Goal: Information Seeking & Learning: Learn about a topic

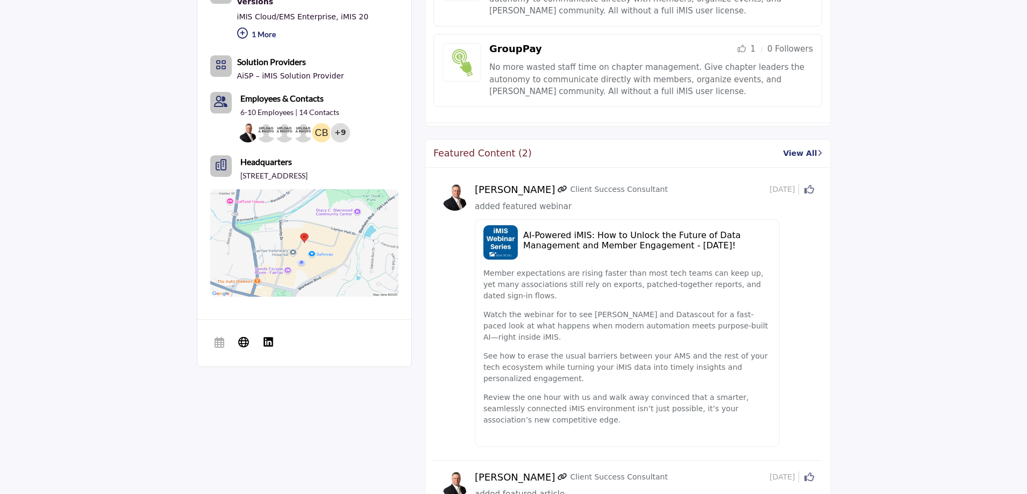
scroll to position [645, 0]
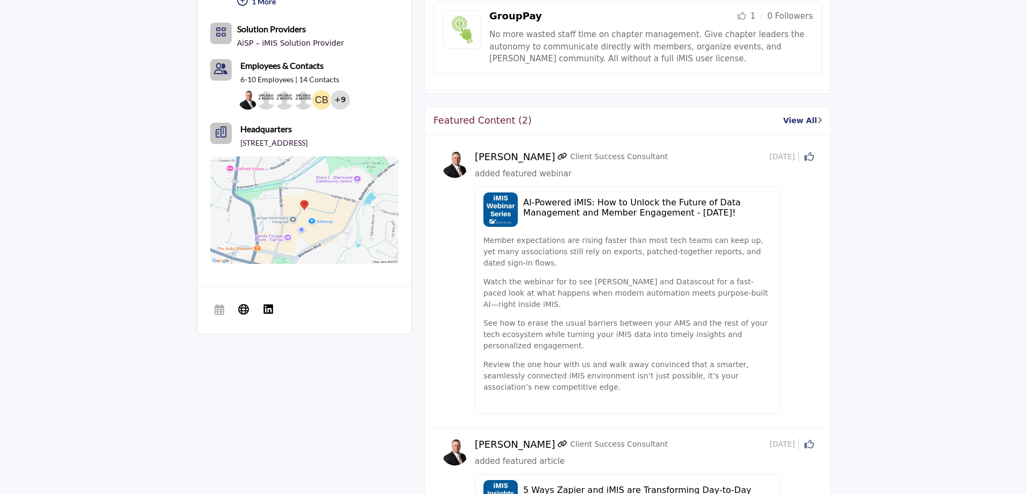
click at [803, 123] on link "View All" at bounding box center [802, 120] width 39 height 11
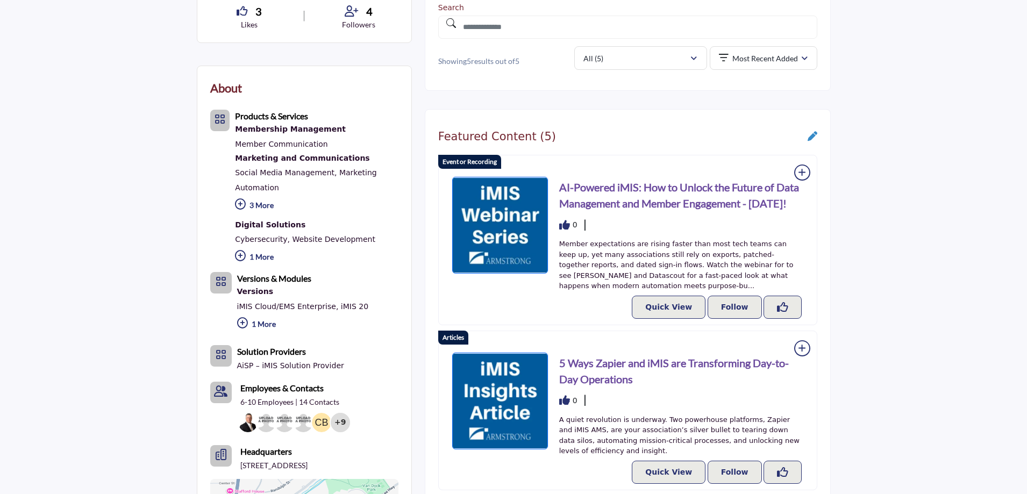
scroll to position [376, 0]
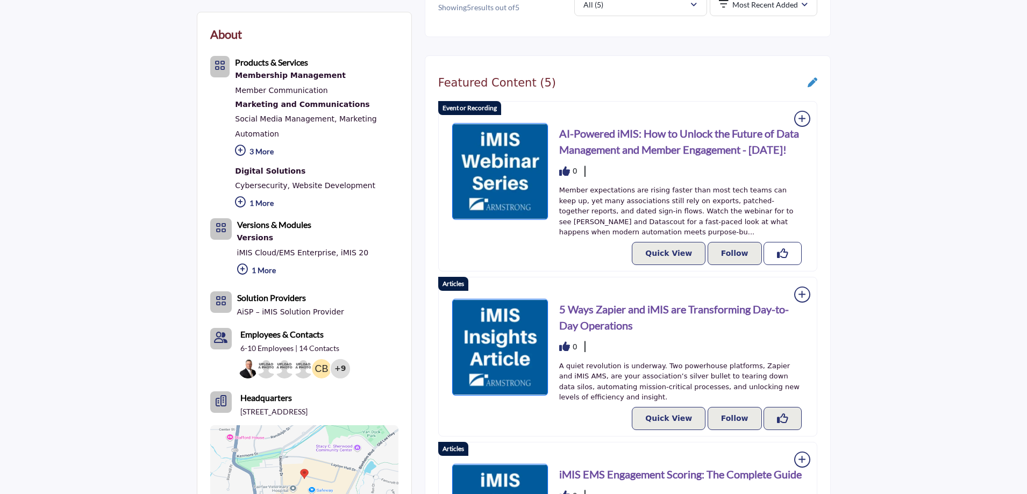
click at [786, 248] on icon "Like Resources" at bounding box center [782, 253] width 11 height 11
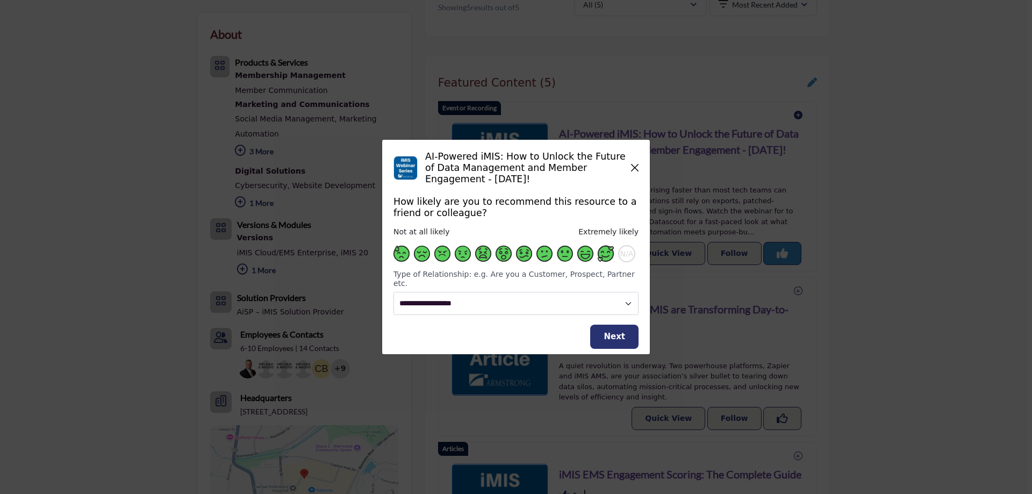
click at [604, 261] on span "Supplier Rating and Recommendation Modal" at bounding box center [606, 254] width 16 height 16
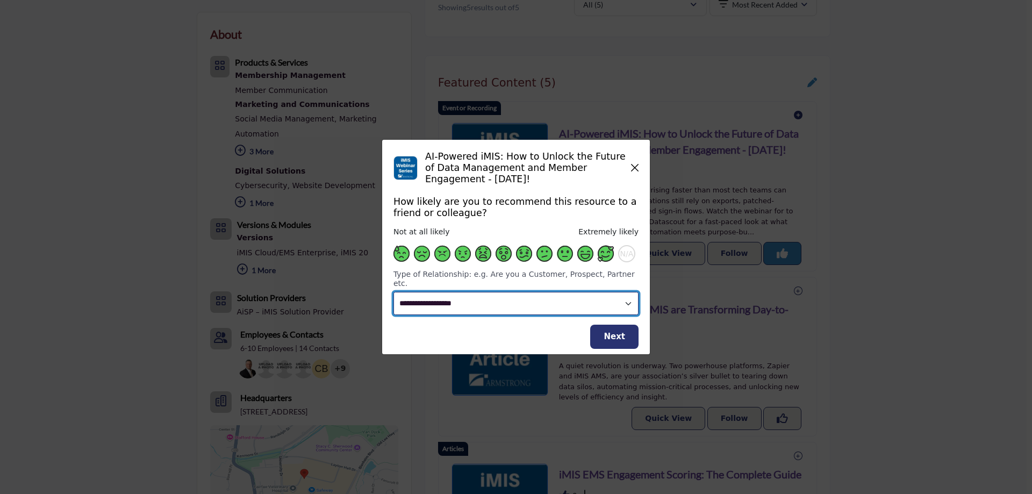
click at [556, 301] on select "**********" at bounding box center [516, 303] width 245 height 23
select select "**********"
click at [394, 292] on select "**********" at bounding box center [516, 303] width 245 height 23
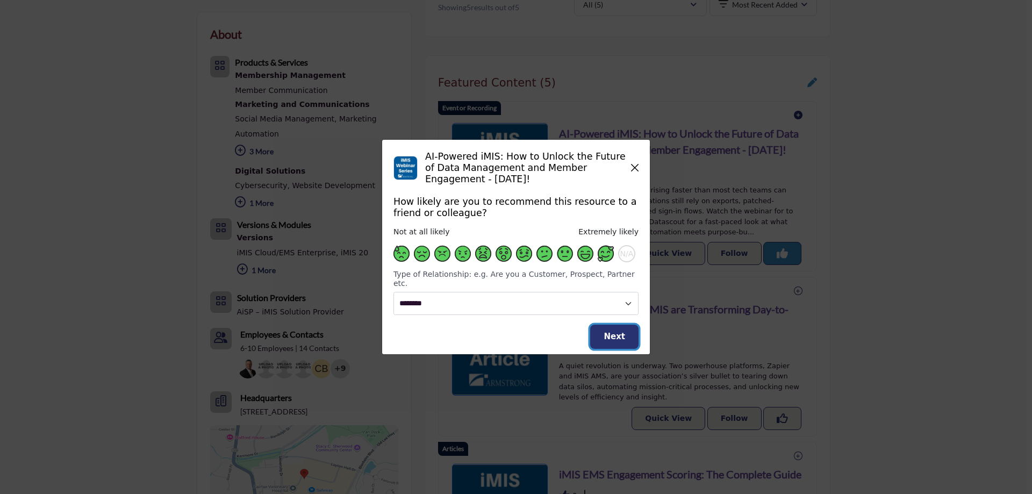
click at [613, 333] on span "Next" at bounding box center [615, 337] width 22 height 10
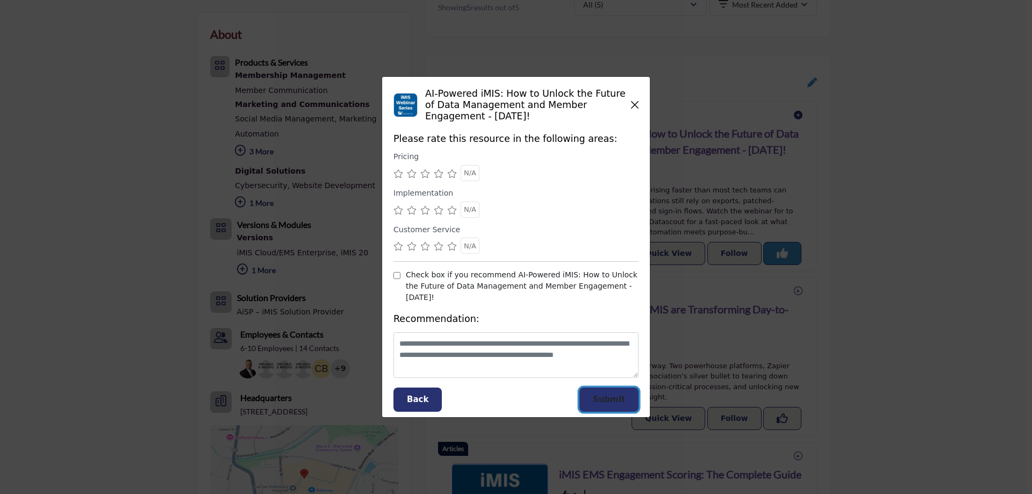
click at [618, 400] on button "Submit" at bounding box center [609, 400] width 59 height 24
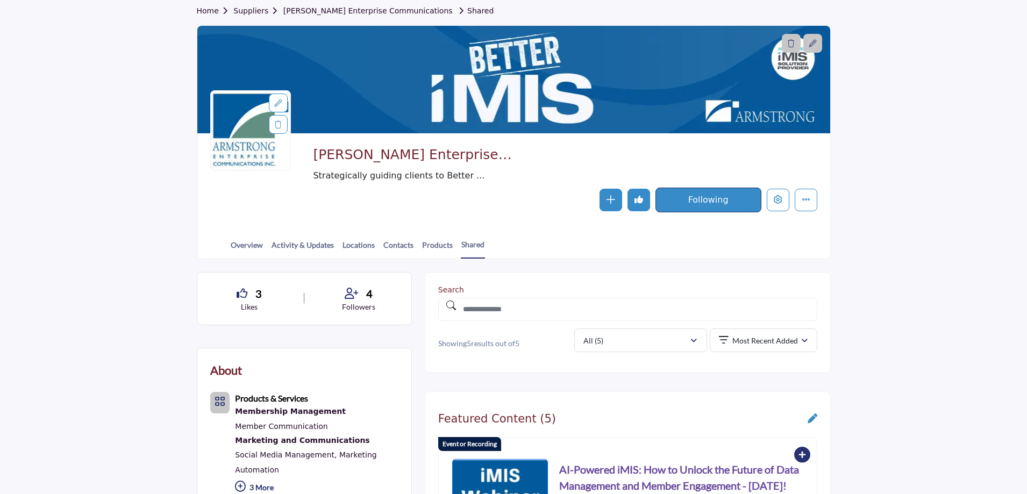
scroll to position [0, 0]
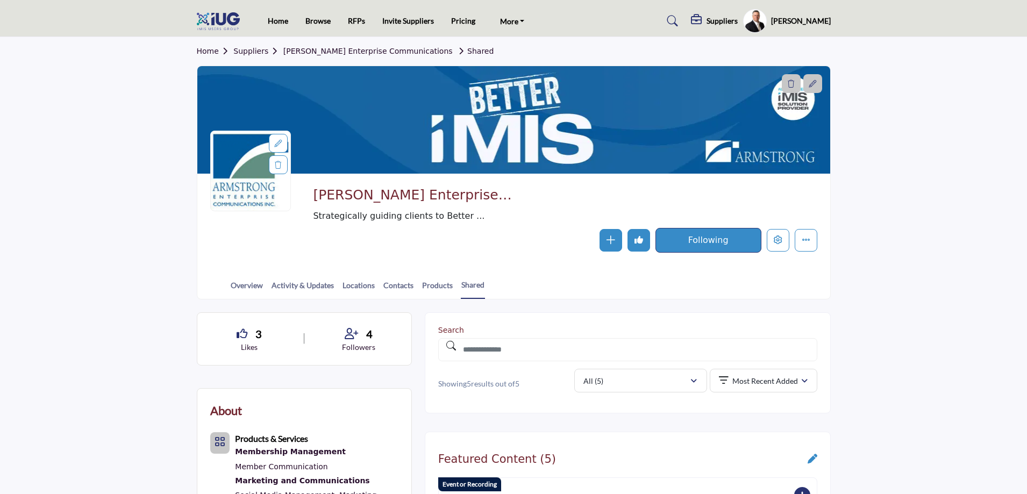
click at [251, 55] on link "Suppliers" at bounding box center [257, 51] width 49 height 9
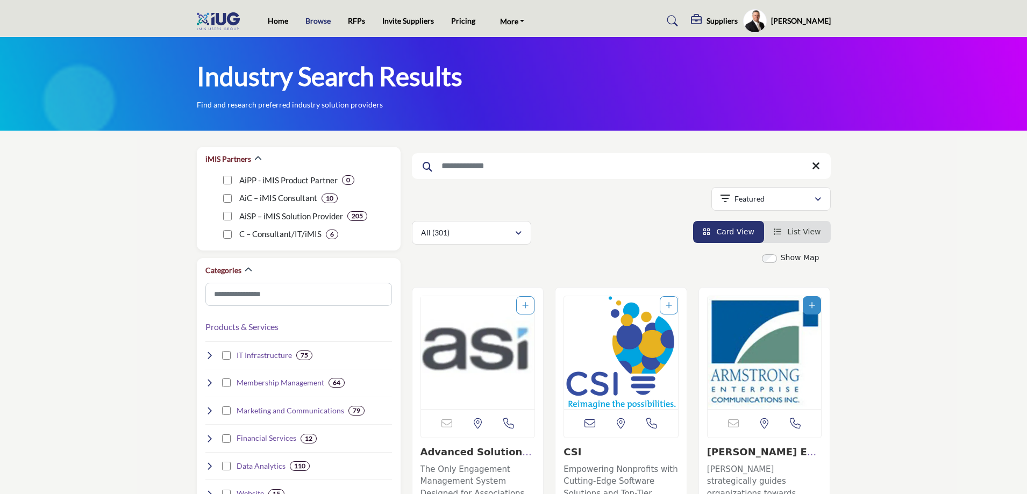
click at [324, 21] on link "Browse" at bounding box center [317, 20] width 25 height 9
click at [342, 218] on p "AiSP – iMIS Solution Provider" at bounding box center [291, 216] width 104 height 12
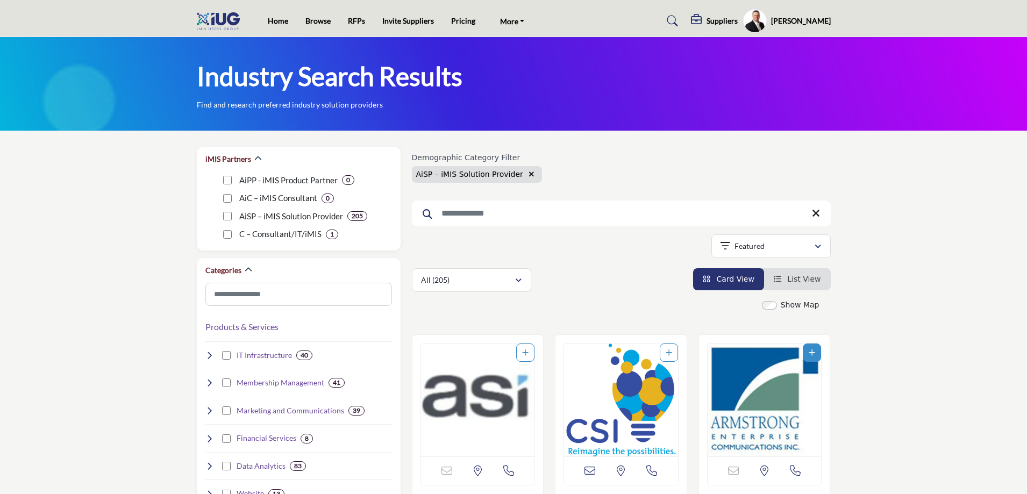
click at [567, 211] on input "Search Keyword" at bounding box center [621, 214] width 419 height 26
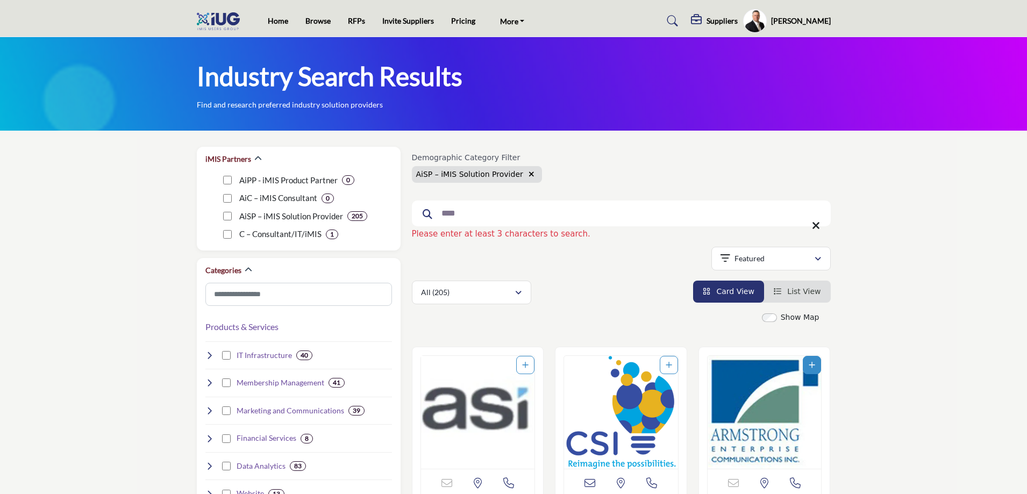
drag, startPoint x: 462, startPoint y: 212, endPoint x: 442, endPoint y: 214, distance: 20.0
click at [442, 214] on input "**" at bounding box center [621, 214] width 419 height 26
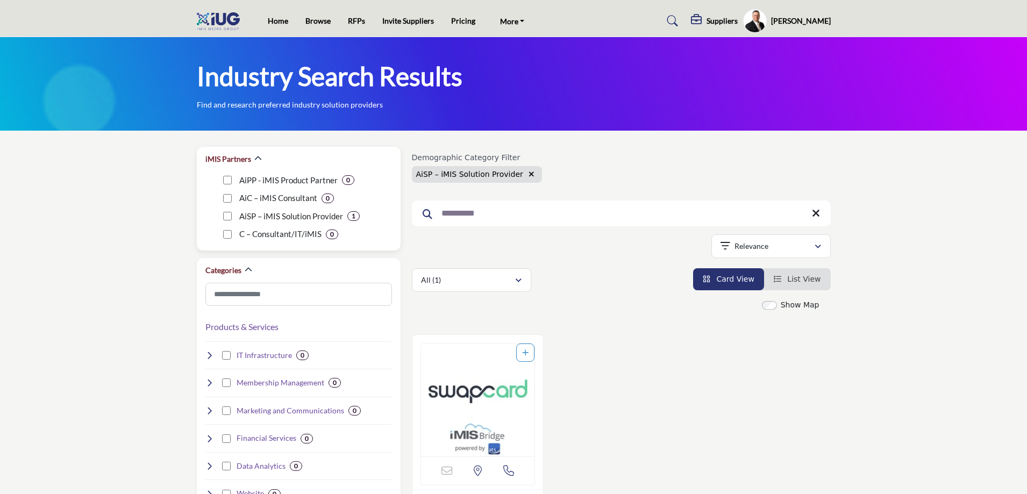
drag, startPoint x: 473, startPoint y: 213, endPoint x: 357, endPoint y: 204, distance: 115.9
type input "*"
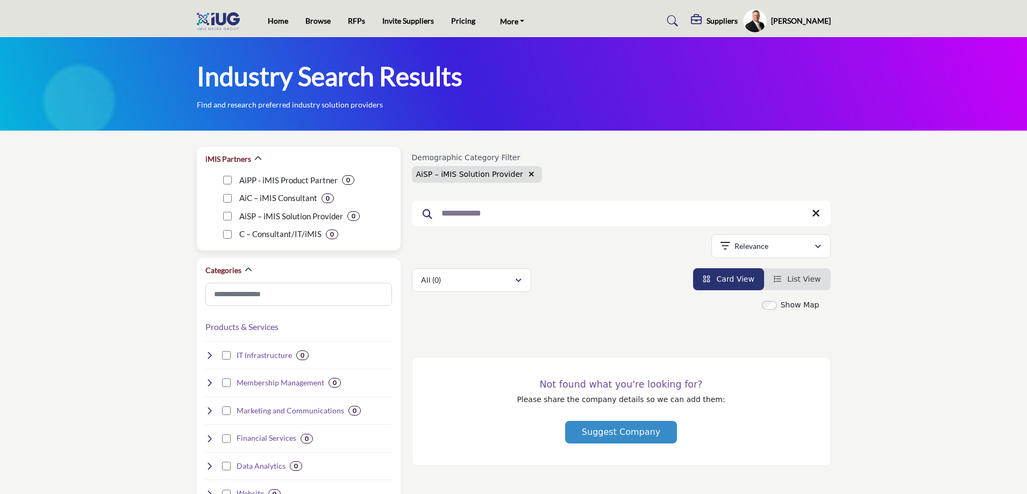
type input "**********"
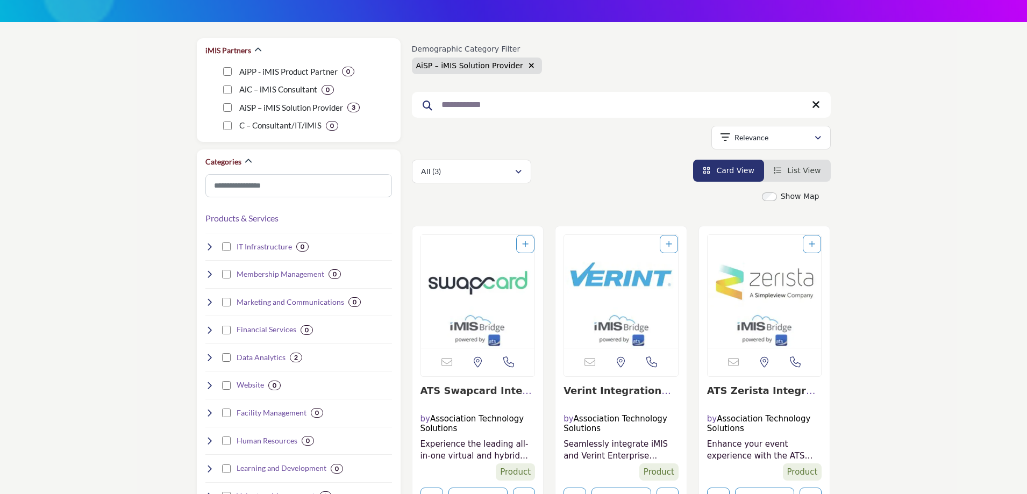
scroll to position [108, 0]
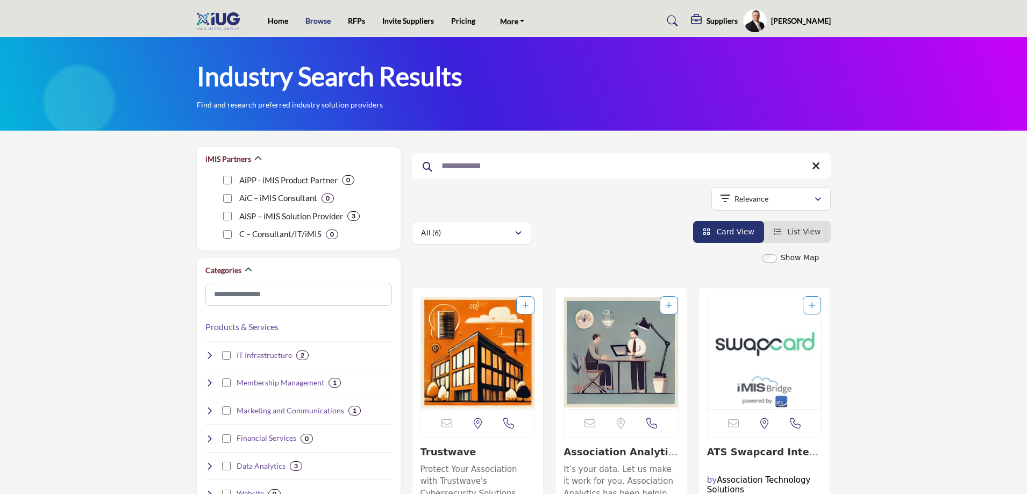
click at [308, 19] on link "Browse" at bounding box center [317, 20] width 25 height 9
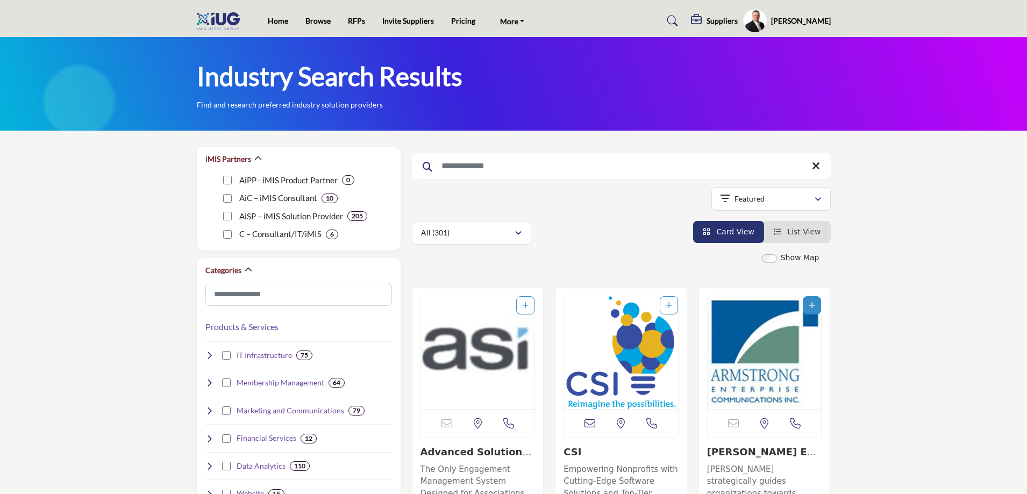
click at [723, 22] on h5 "Suppliers" at bounding box center [721, 21] width 31 height 10
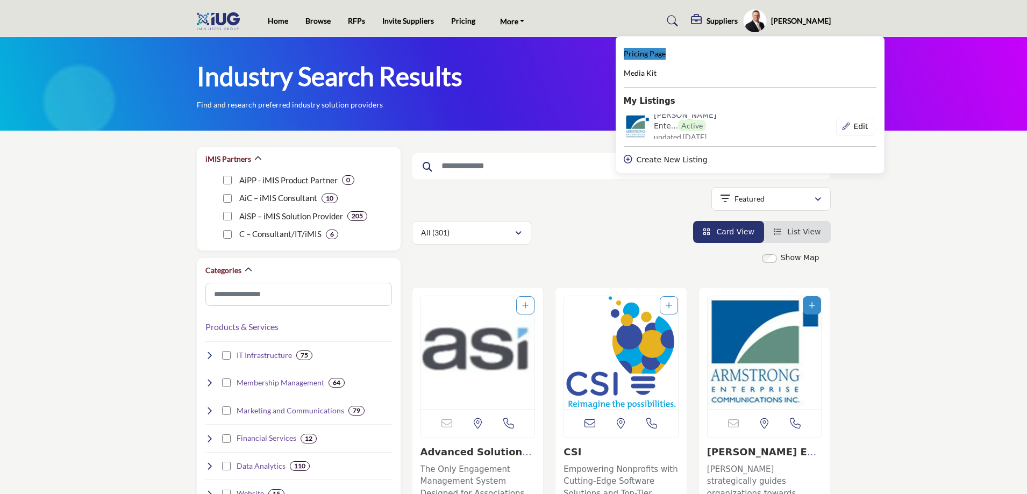
click at [655, 51] on span "Pricing Page" at bounding box center [645, 53] width 42 height 9
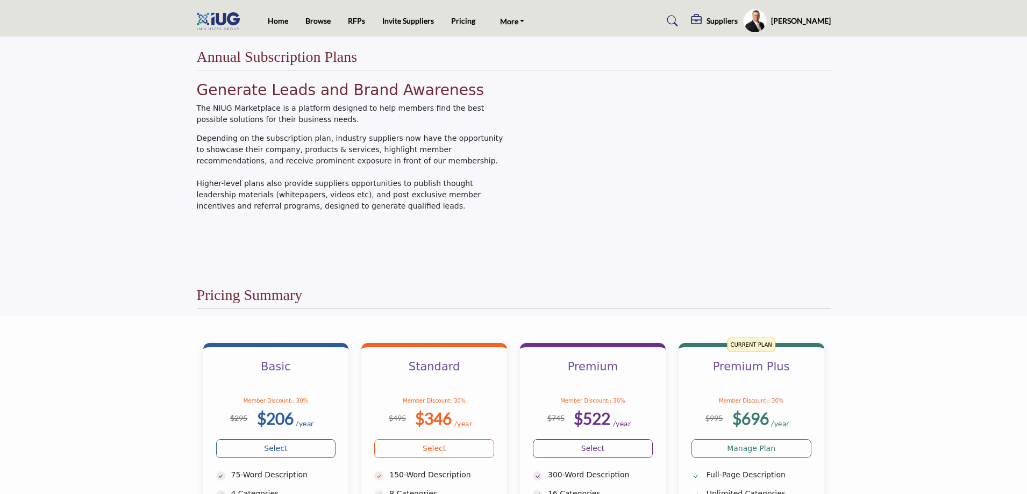
click at [532, 19] on div "Home Browse RFPs Invite Suppliers Pricing More [DOMAIN_NAME] Contact Us" at bounding box center [430, 20] width 324 height 15
click at [515, 25] on link "More" at bounding box center [512, 20] width 40 height 15
click at [510, 41] on link "[DOMAIN_NAME]" at bounding box center [543, 41] width 90 height 15
